Goal: Navigation & Orientation: Find specific page/section

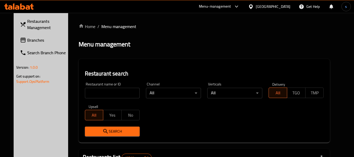
click at [254, 6] on icon at bounding box center [251, 7] width 6 height 6
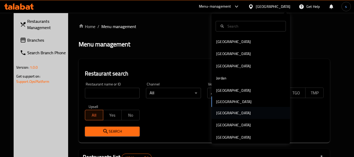
click at [223, 116] on div "Qatar" at bounding box center [233, 113] width 43 height 12
